Goal: Download file/media

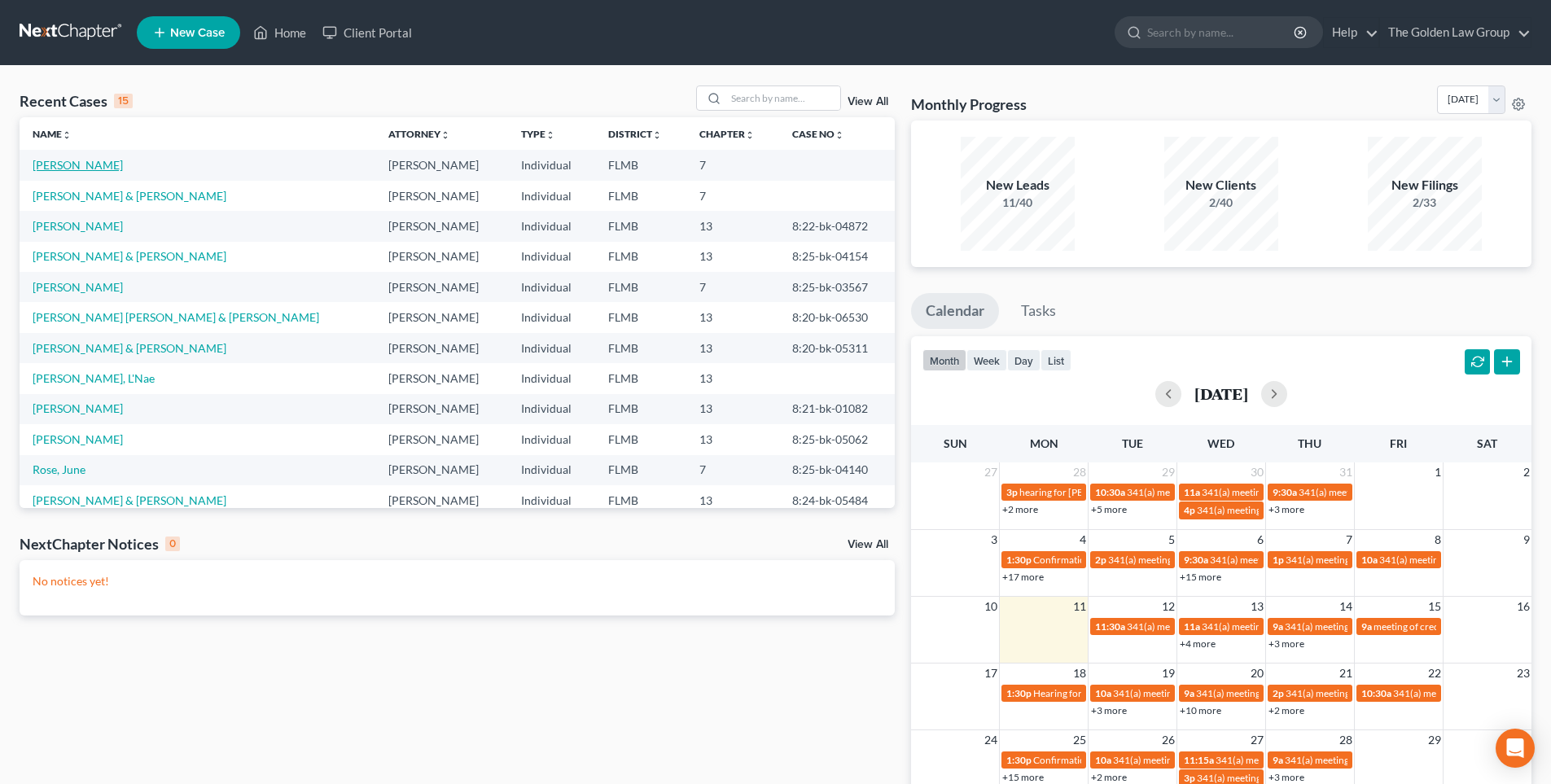
click at [89, 168] on link "[PERSON_NAME]" at bounding box center [78, 165] width 91 height 13
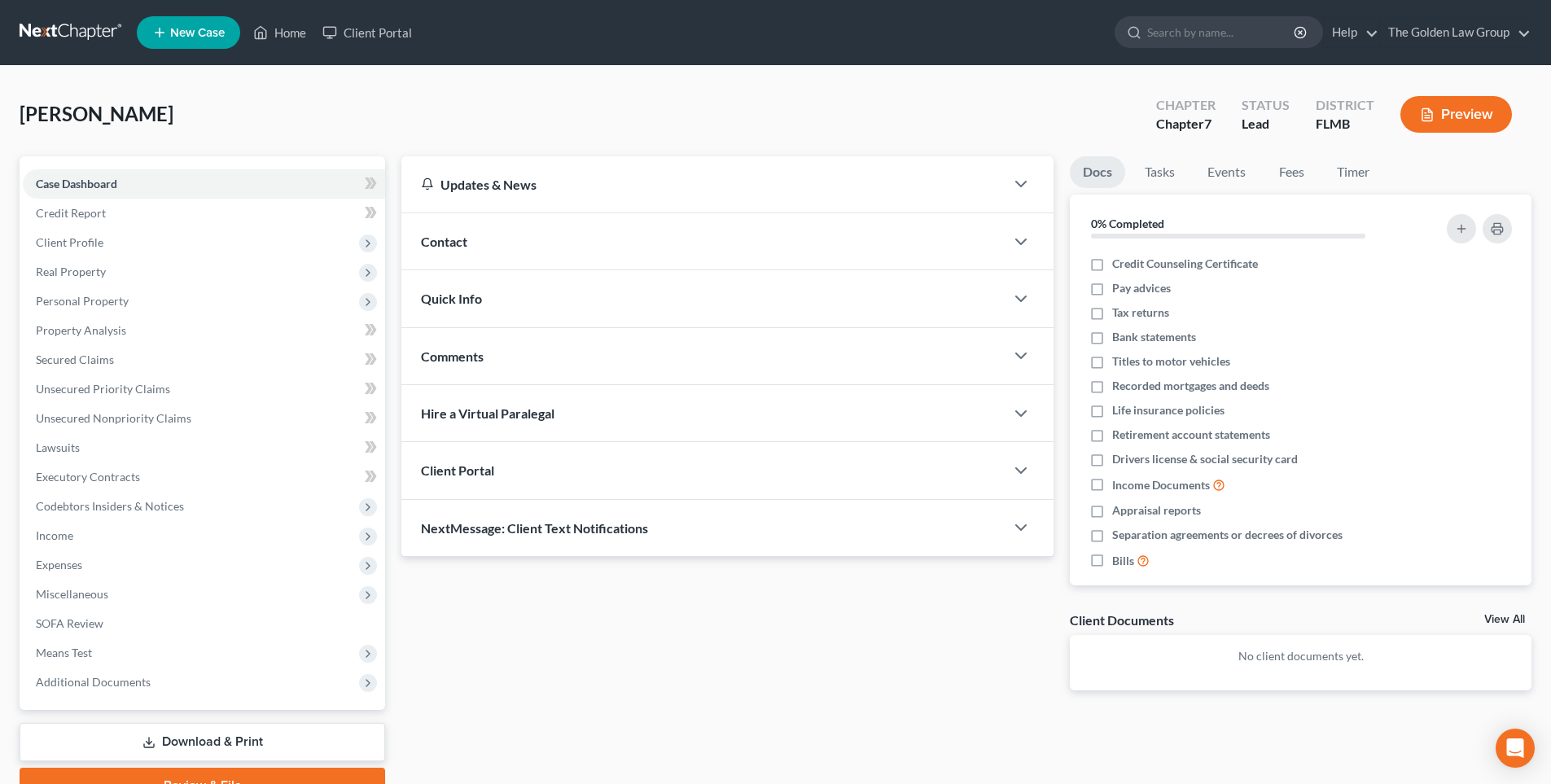
click at [1453, 110] on button "Preview" at bounding box center [1456, 114] width 112 height 37
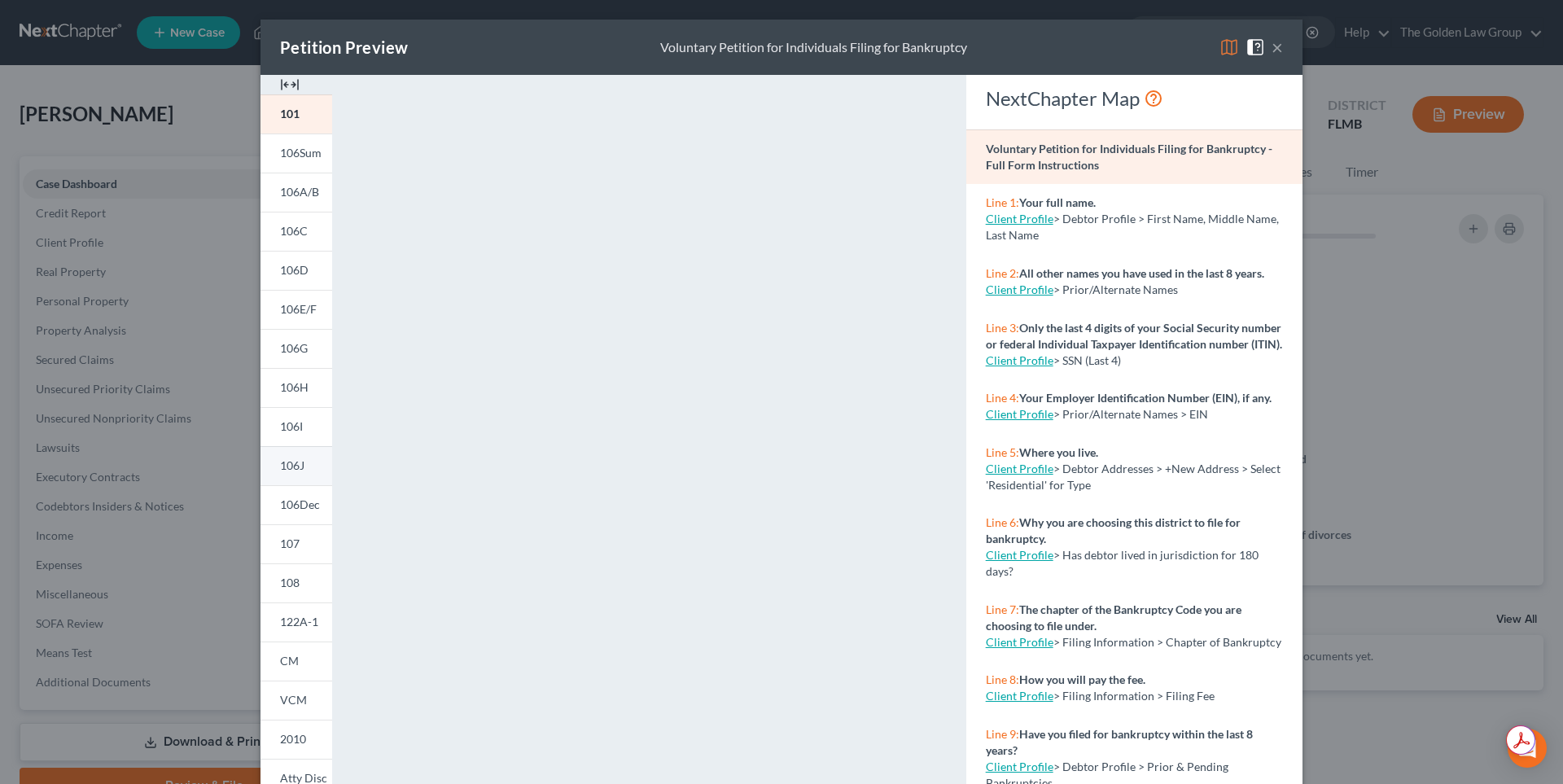
scroll to position [134, 0]
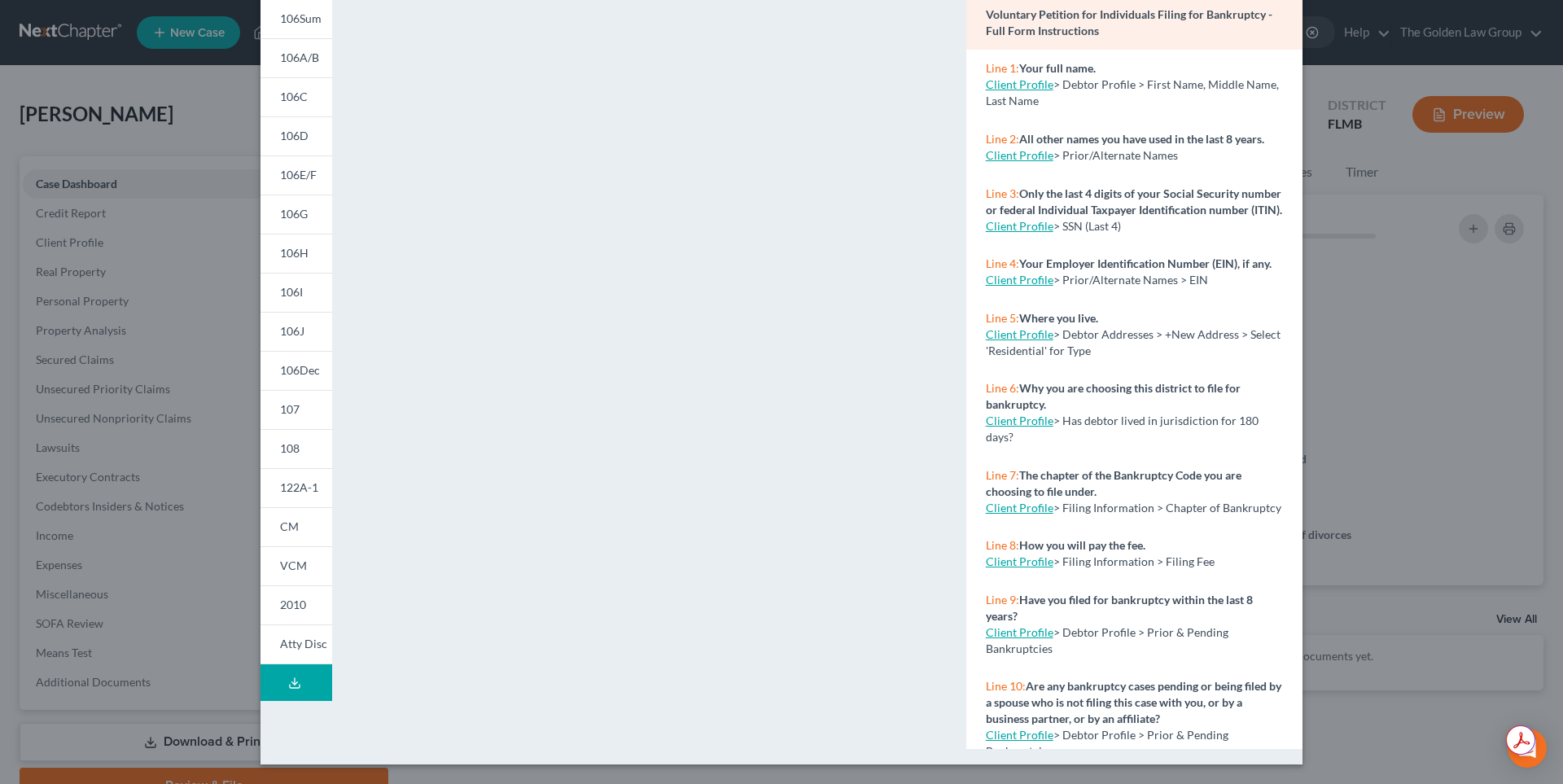
click at [288, 686] on icon at bounding box center [294, 682] width 13 height 13
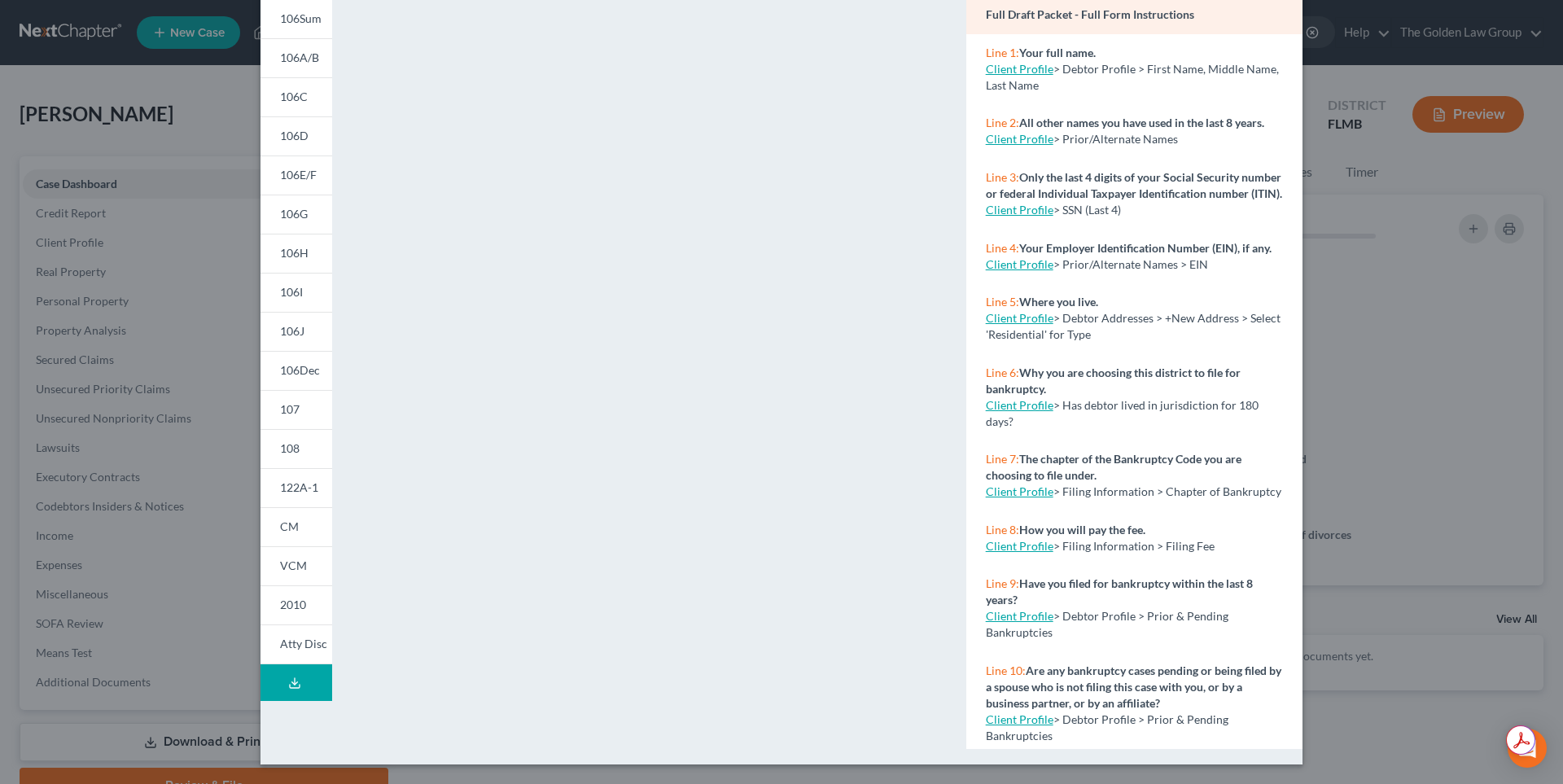
scroll to position [0, 0]
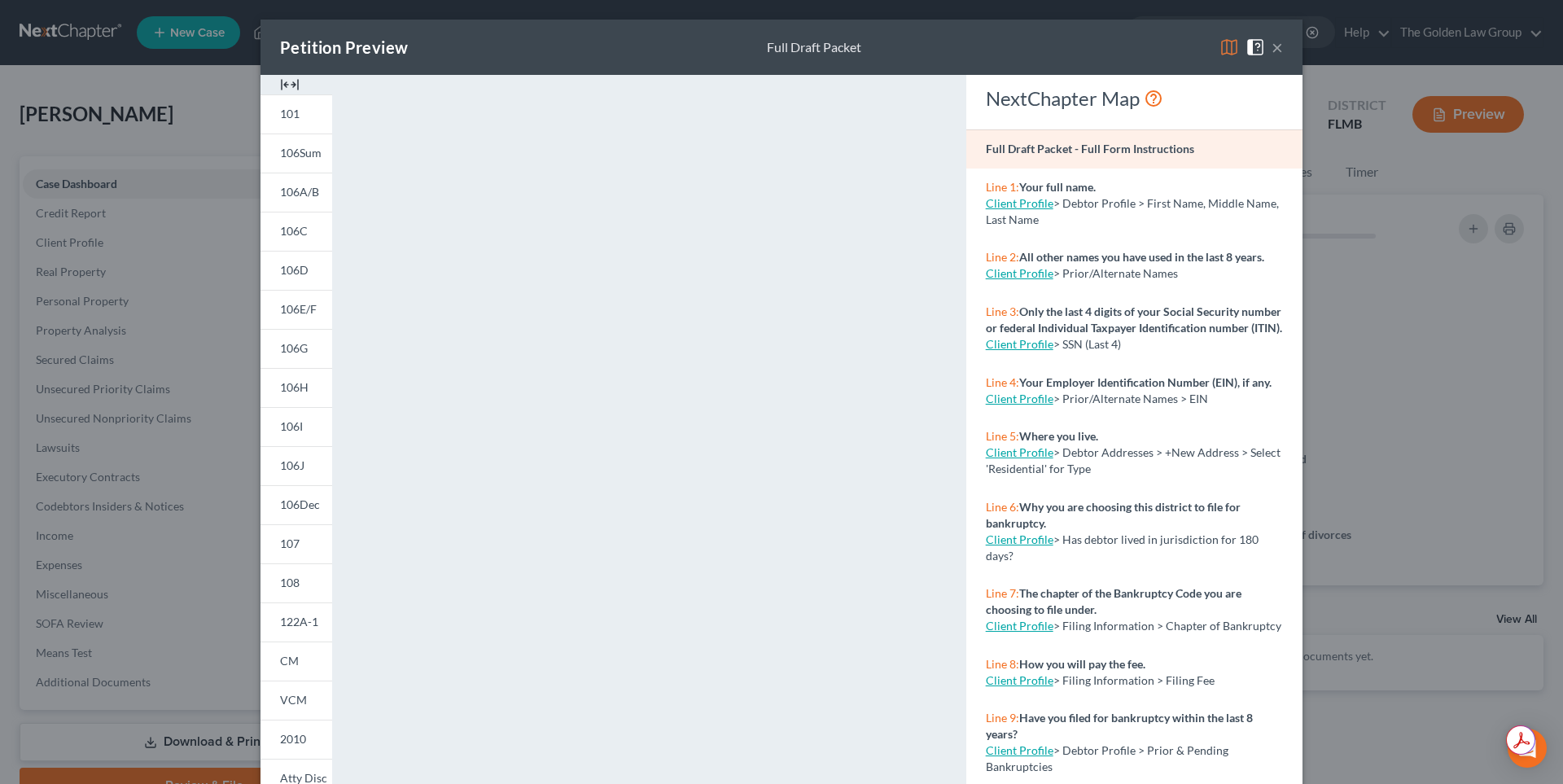
click at [1274, 45] on button "×" at bounding box center [1277, 47] width 12 height 19
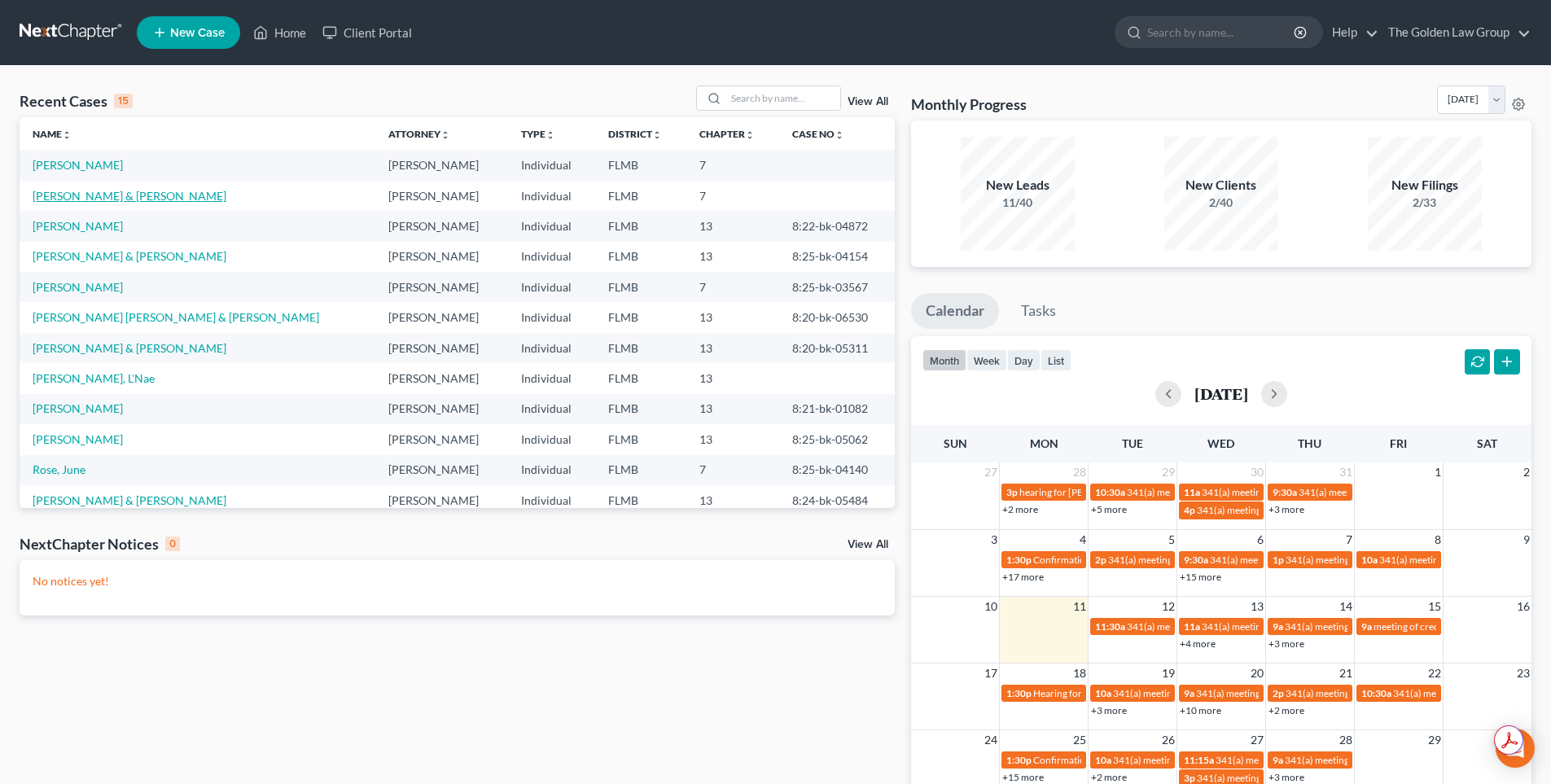
click at [42, 195] on link "[PERSON_NAME] & [PERSON_NAME]" at bounding box center [129, 196] width 194 height 13
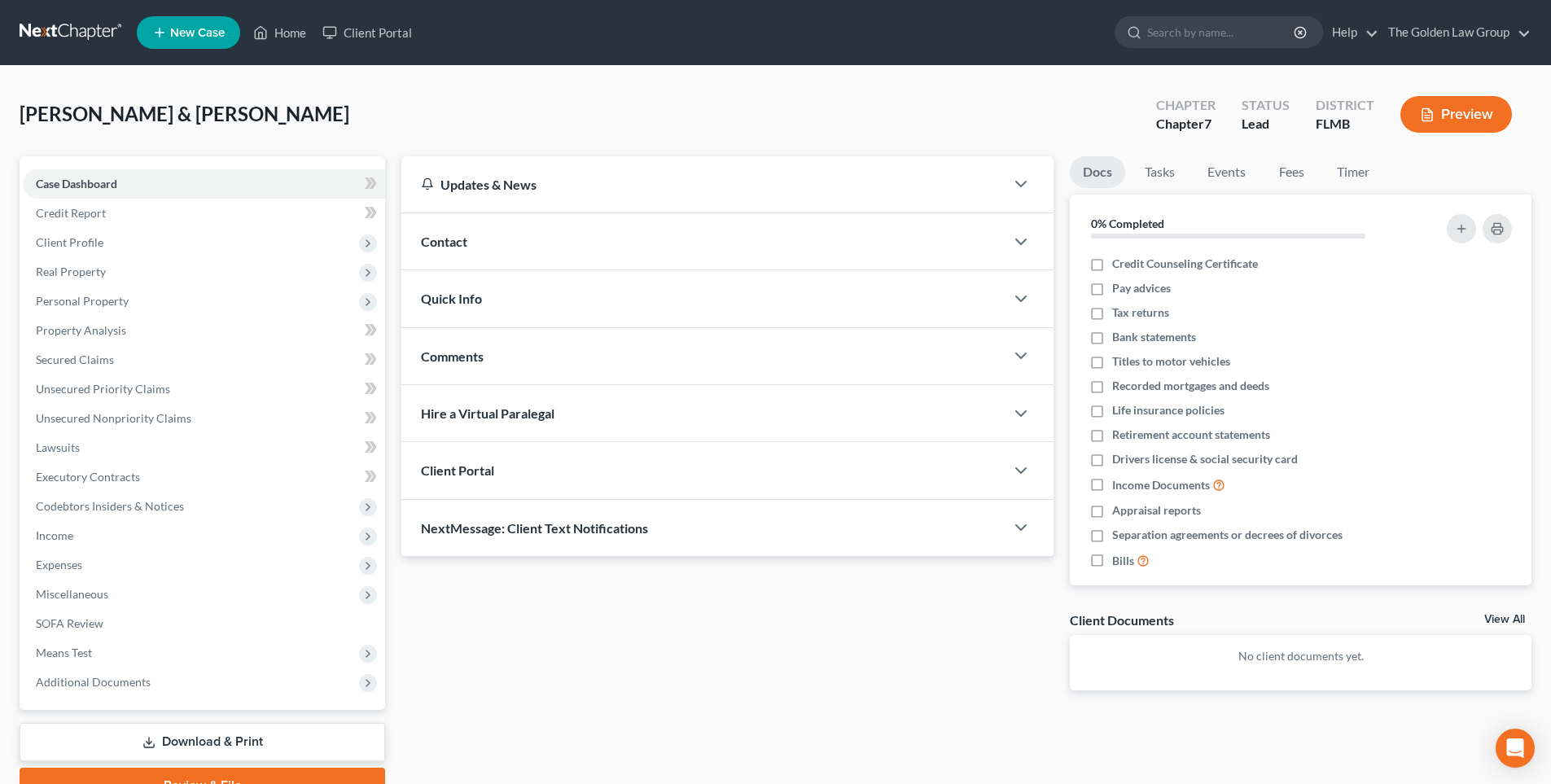
click at [1468, 115] on button "Preview" at bounding box center [1456, 114] width 112 height 37
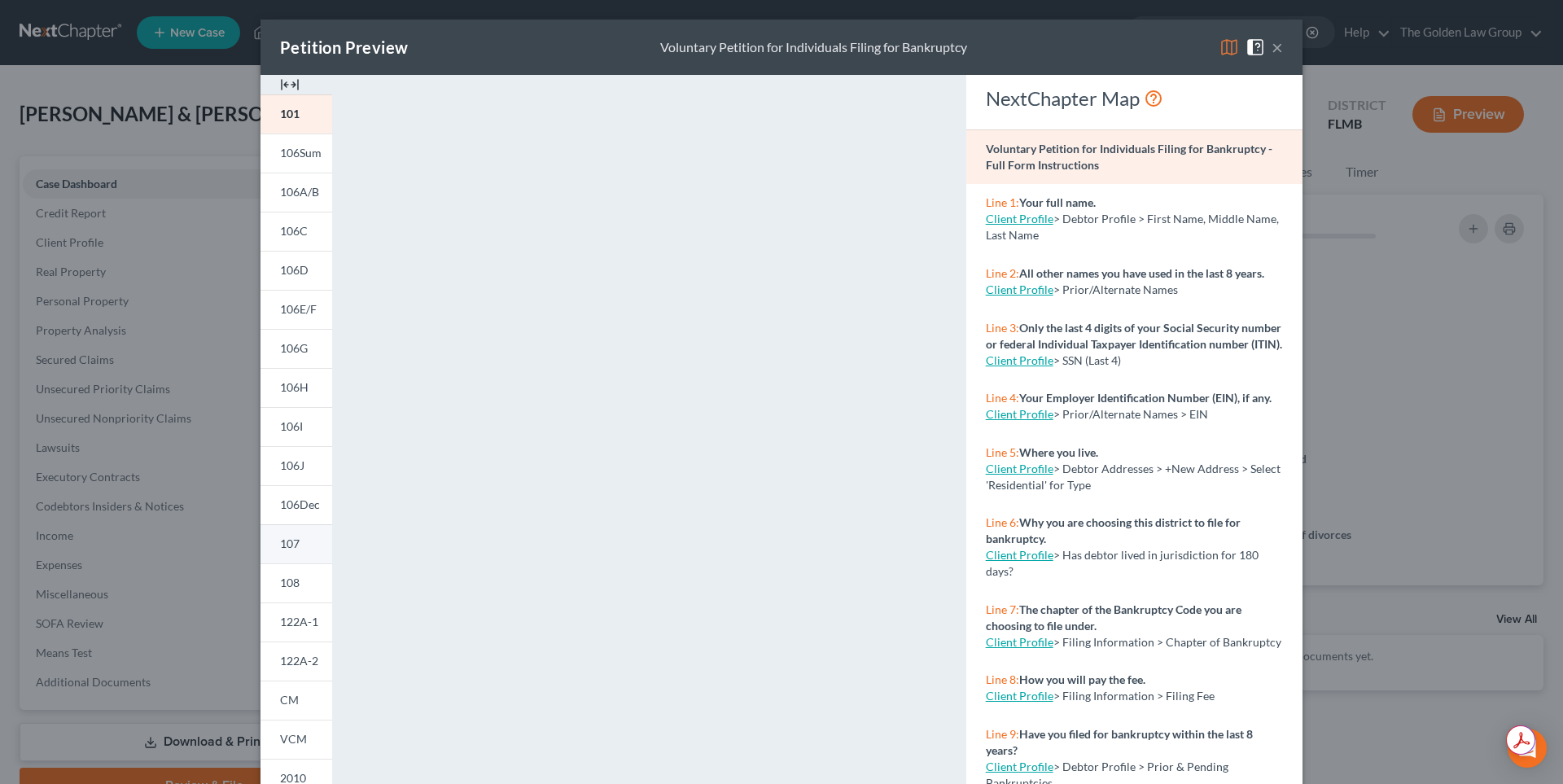
scroll to position [134, 0]
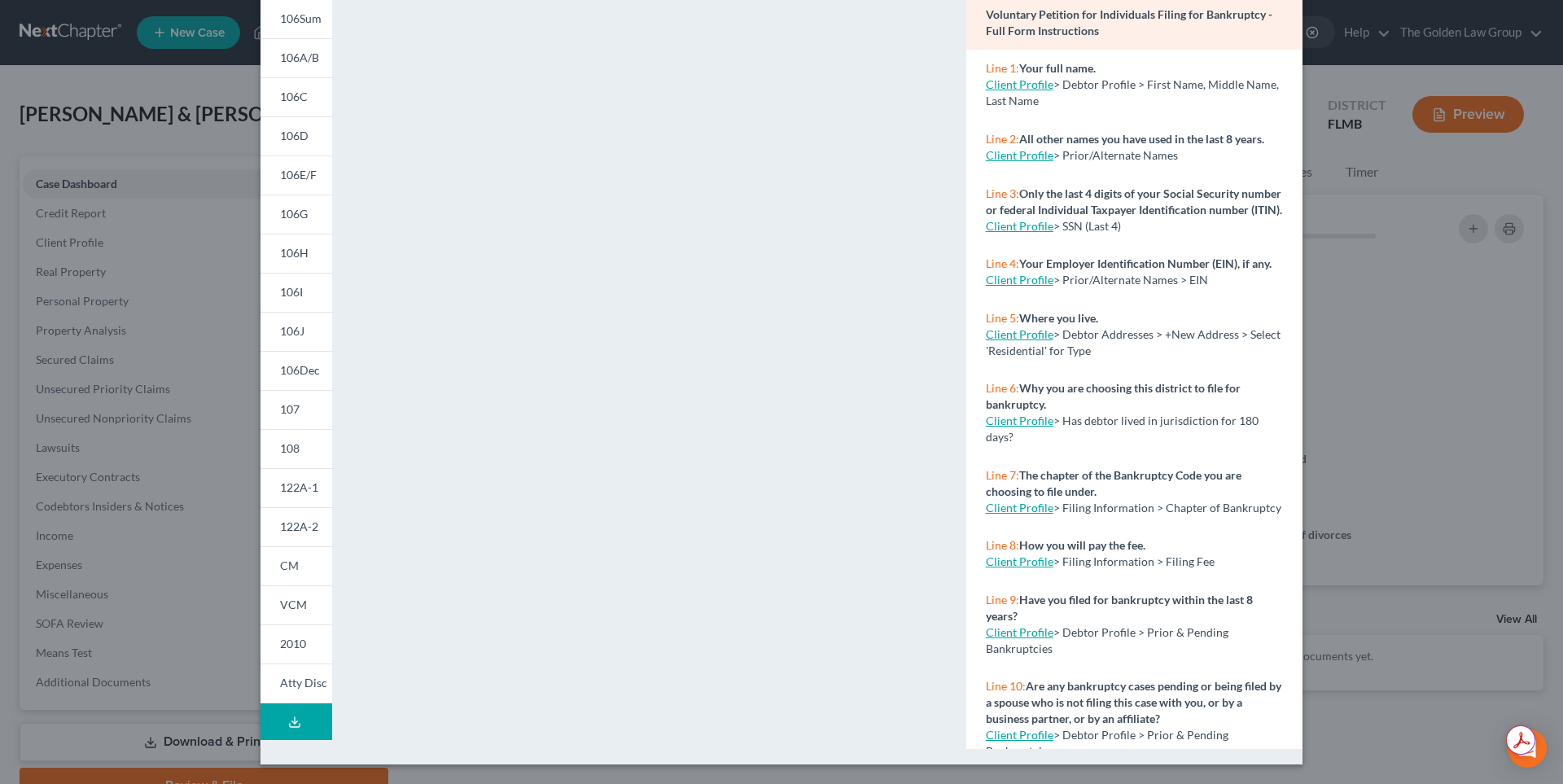
drag, startPoint x: 292, startPoint y: 723, endPoint x: 307, endPoint y: 720, distance: 15.3
click at [292, 723] on icon at bounding box center [294, 721] width 13 height 13
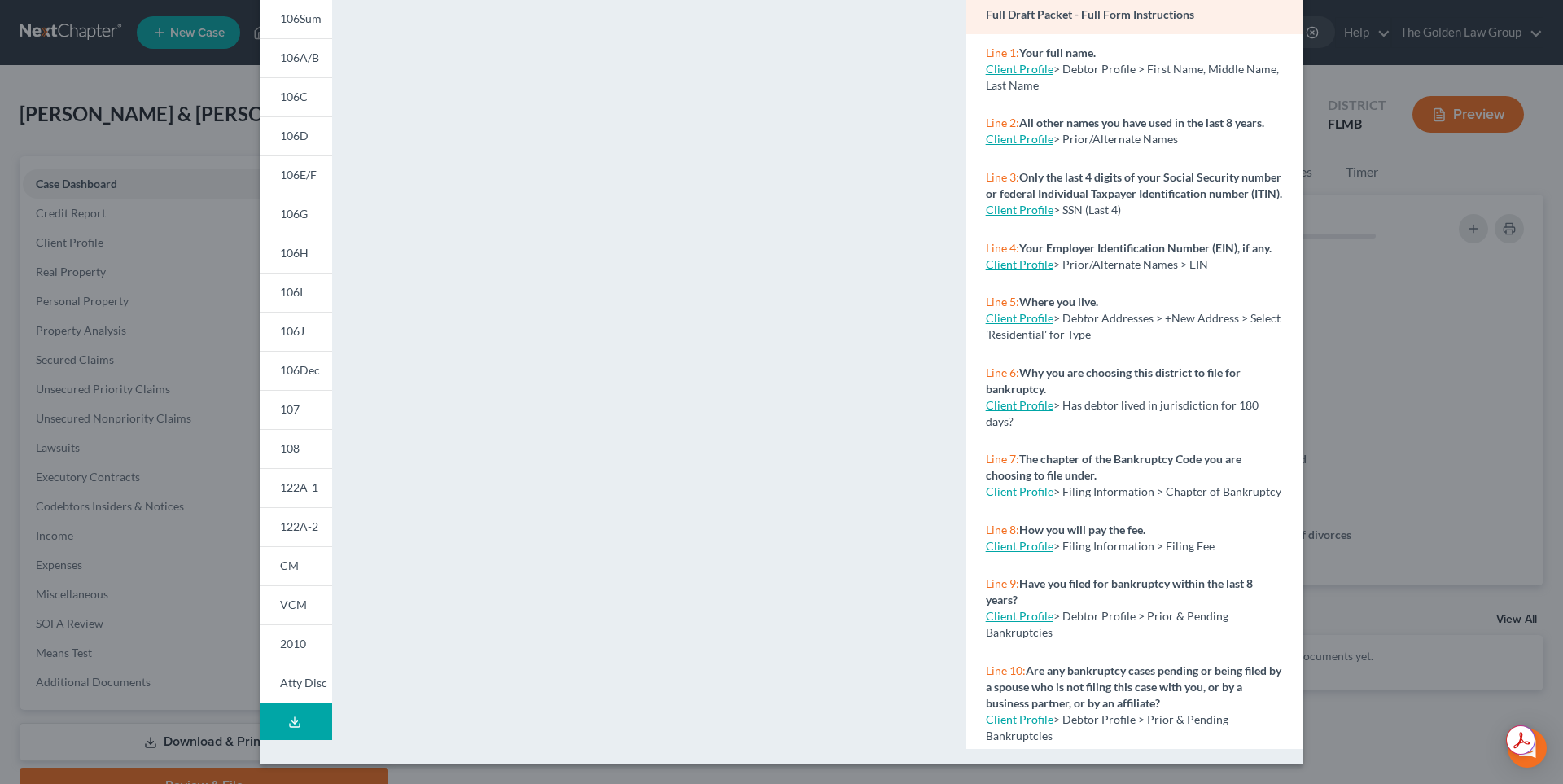
scroll to position [0, 0]
